Goal: Obtain resource: Obtain resource

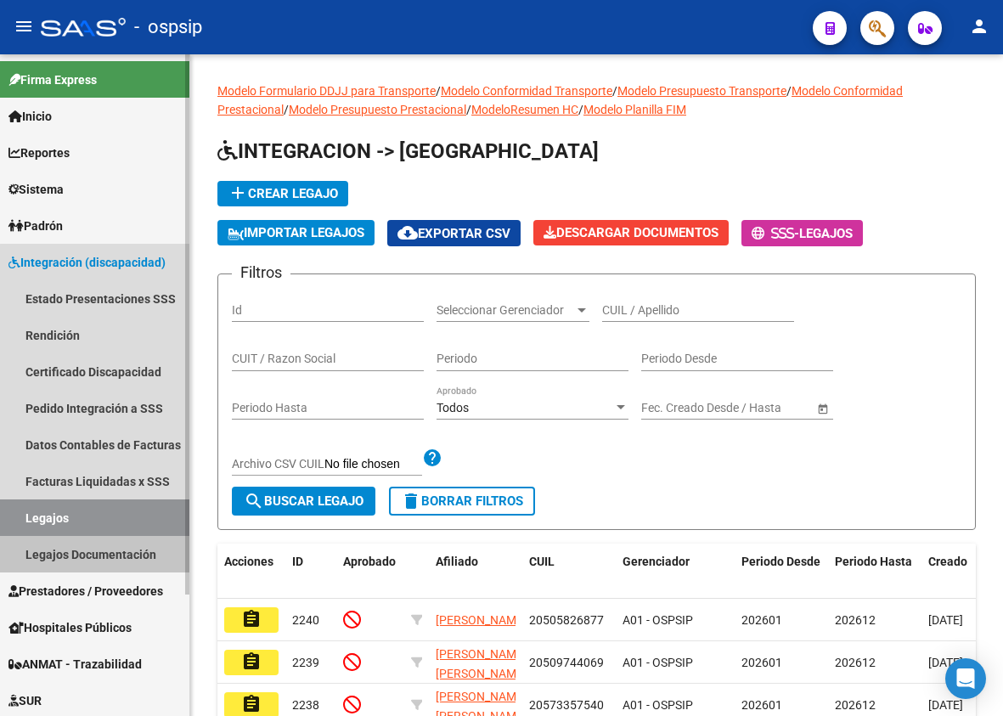
click at [112, 555] on link "Legajos Documentación" at bounding box center [94, 554] width 189 height 37
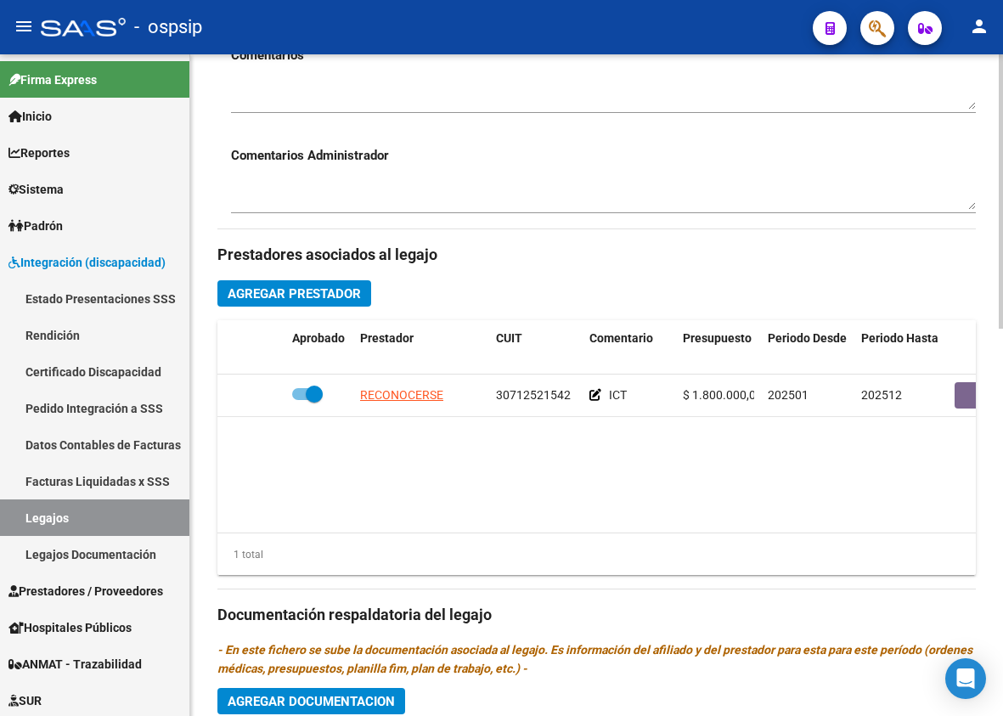
scroll to position [358, 0]
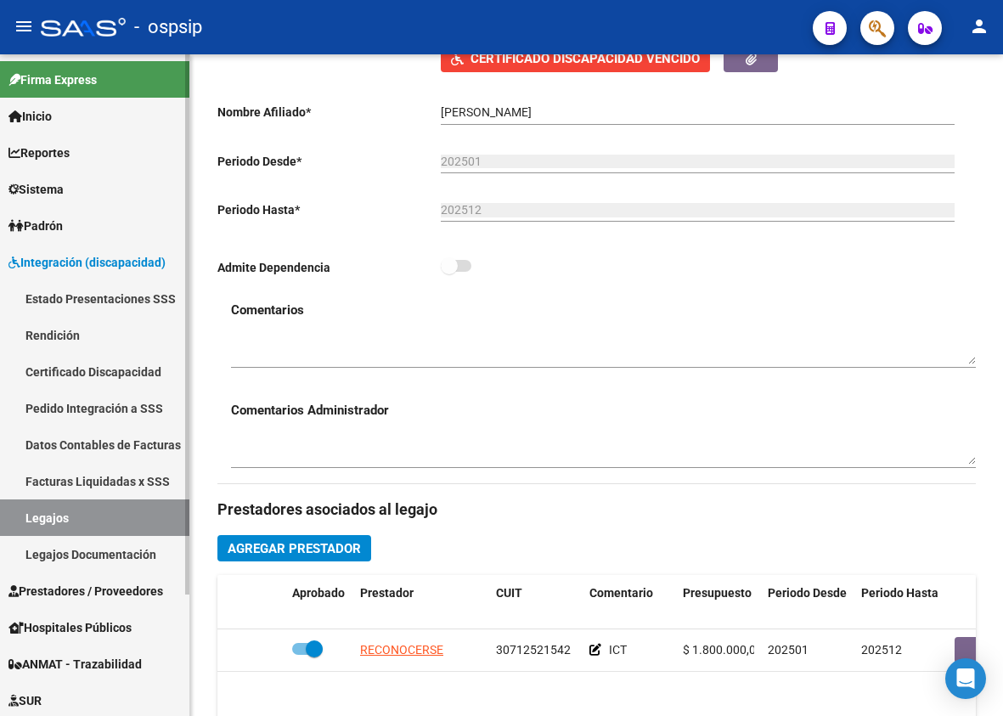
click at [121, 589] on span "Prestadores / Proveedores" at bounding box center [85, 591] width 155 height 19
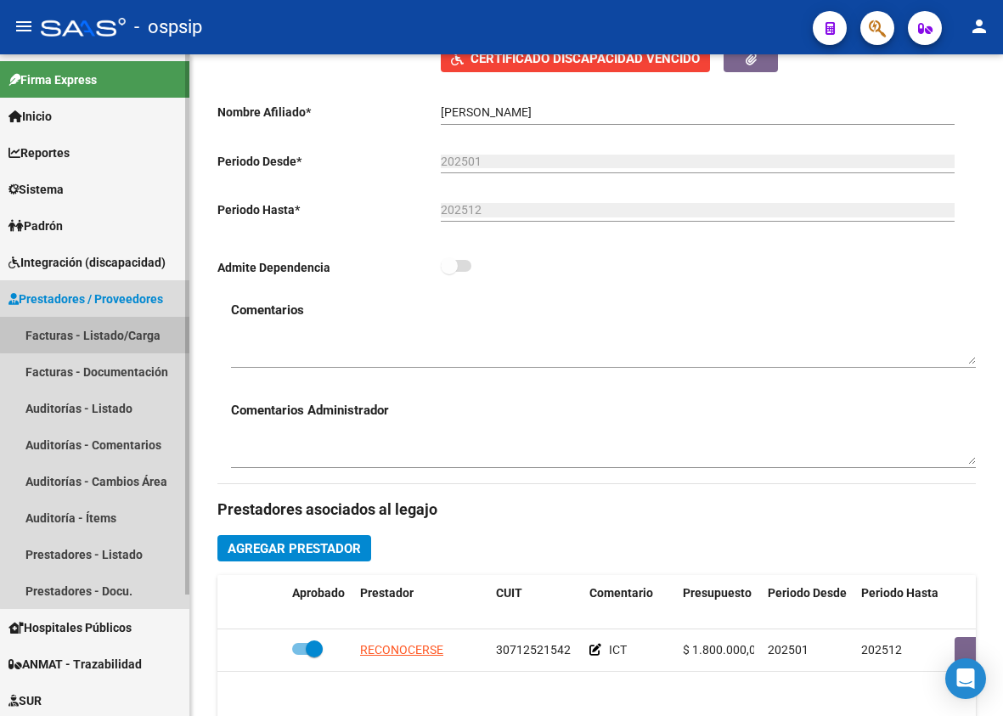
click at [118, 329] on link "Facturas - Listado/Carga" at bounding box center [94, 335] width 189 height 37
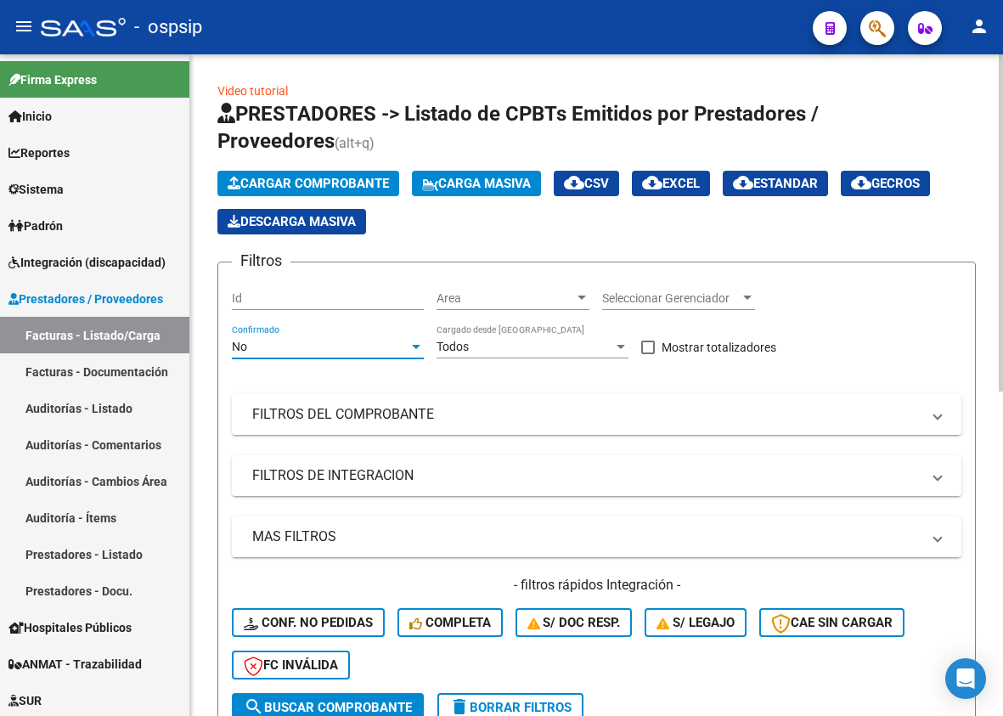
click at [311, 348] on div "No" at bounding box center [320, 347] width 177 height 14
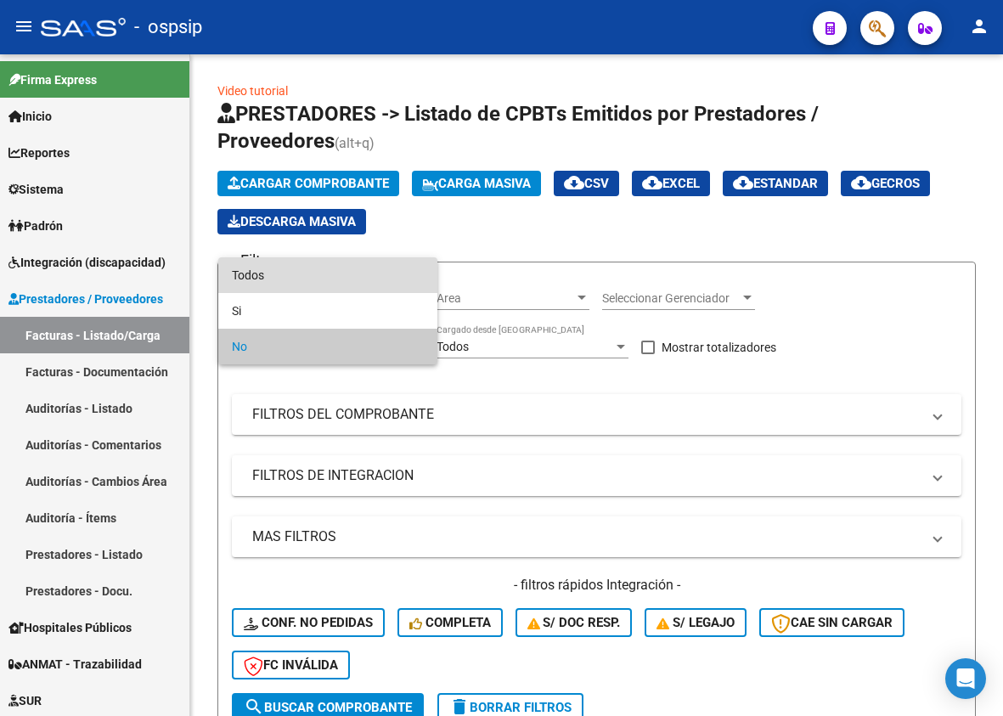
click at [296, 286] on span "Todos" at bounding box center [328, 275] width 192 height 36
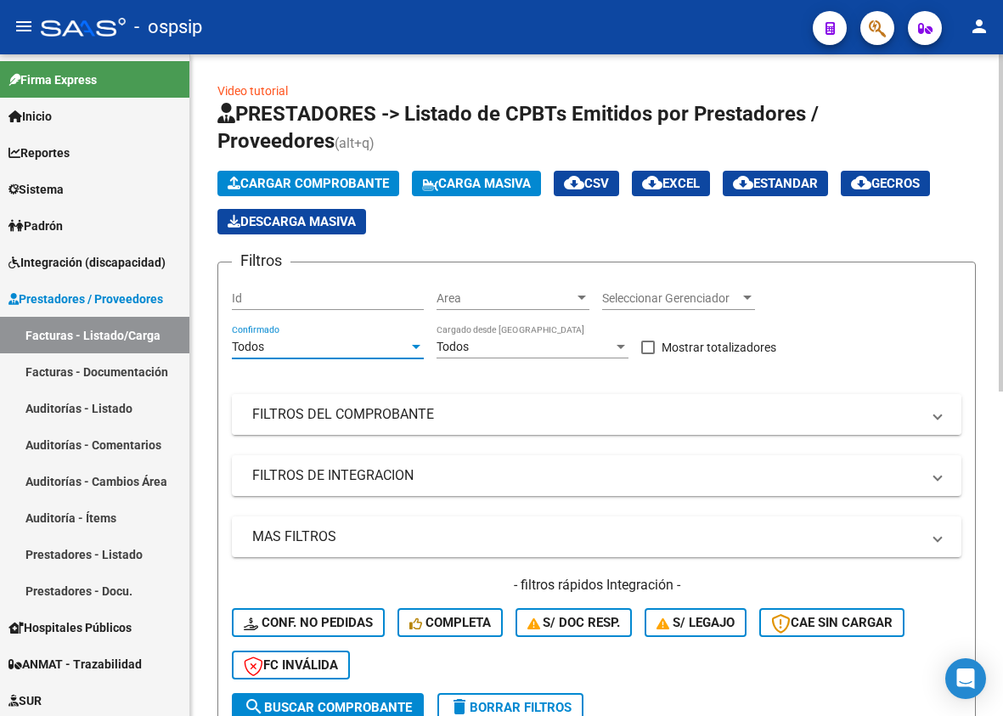
click at [346, 422] on mat-panel-title "FILTROS DEL COMPROBANTE" at bounding box center [586, 414] width 668 height 19
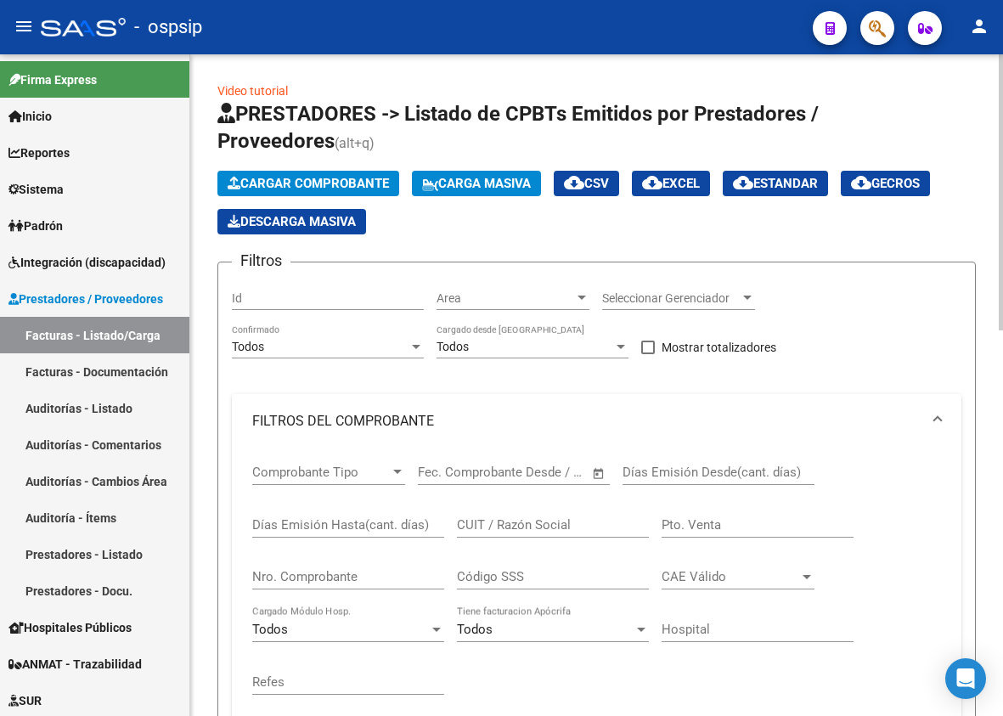
click at [277, 573] on input "Nro. Comprobante" at bounding box center [348, 576] width 192 height 15
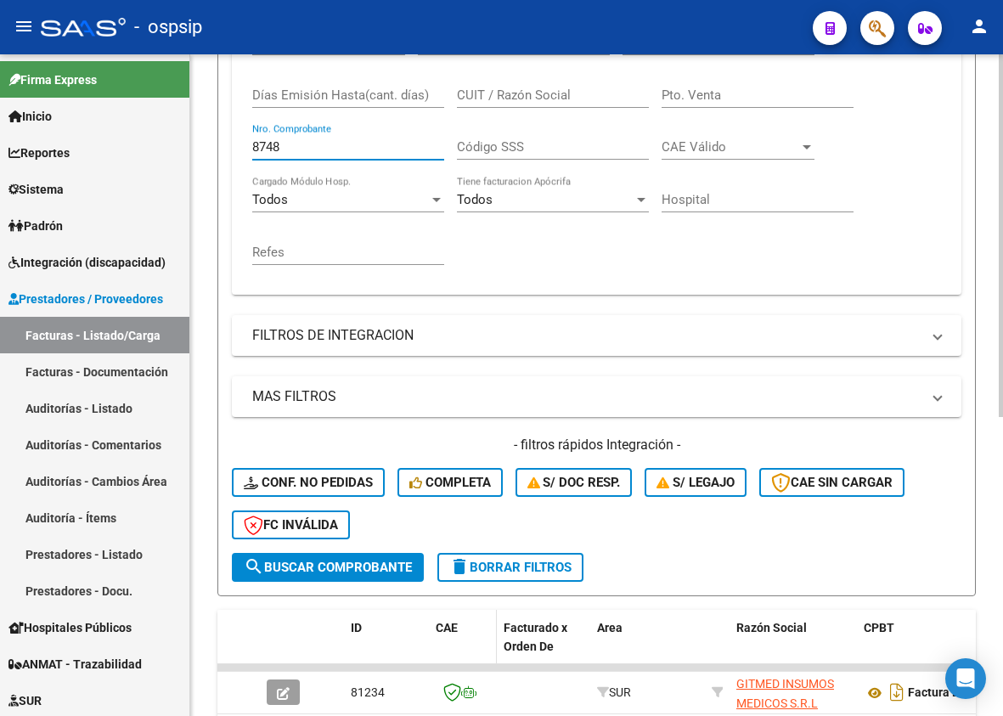
scroll to position [544, 0]
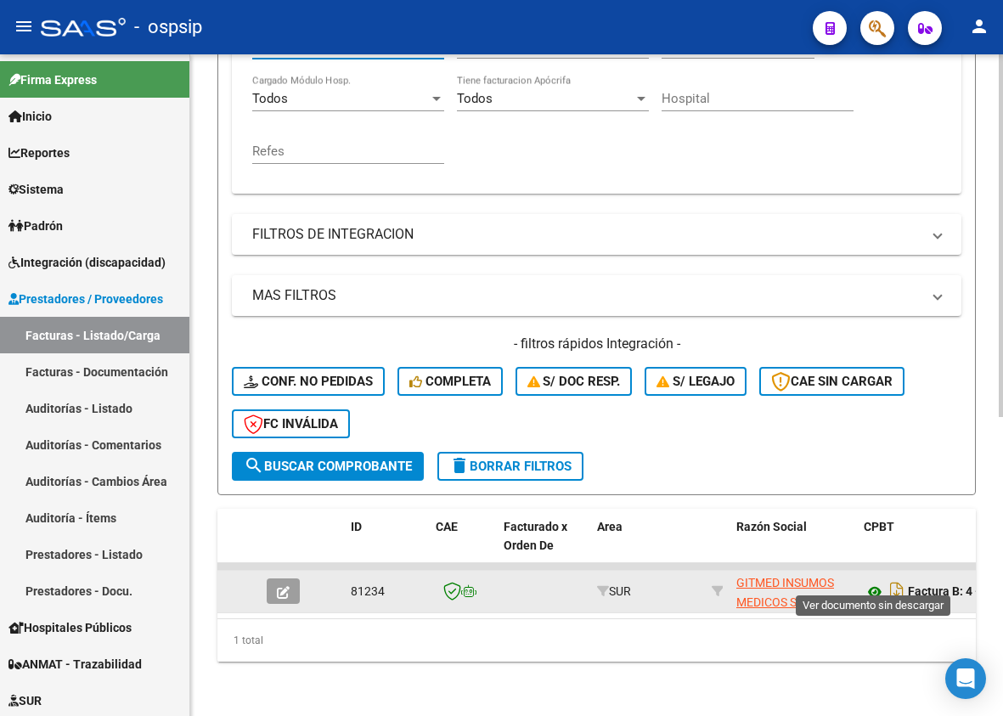
type input "8748"
click at [876, 582] on icon at bounding box center [875, 592] width 22 height 20
